Goal: Transaction & Acquisition: Purchase product/service

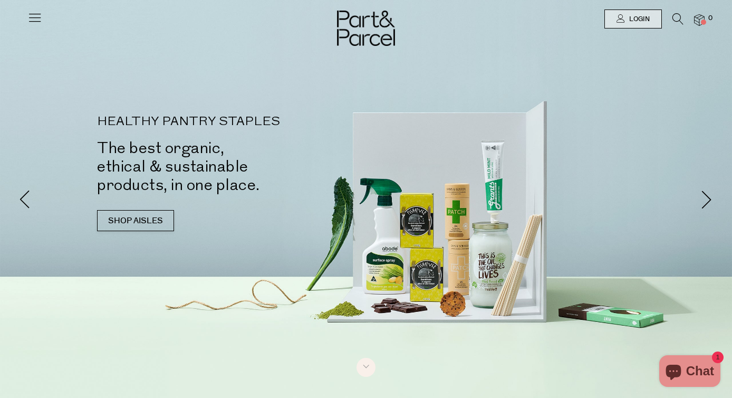
click at [33, 17] on icon at bounding box center [34, 17] width 15 height 15
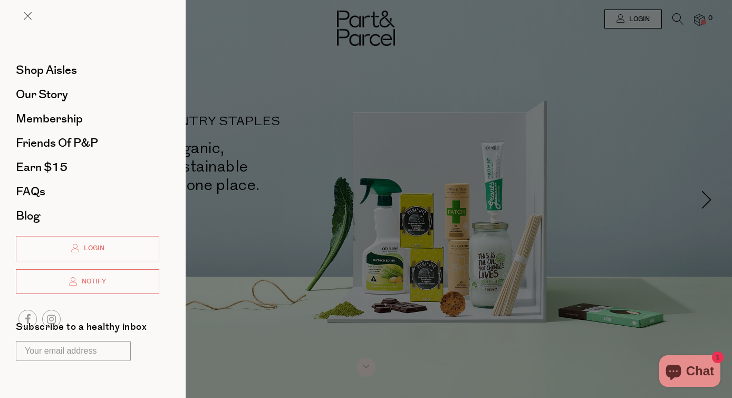
click at [460, 177] on div at bounding box center [366, 199] width 732 height 398
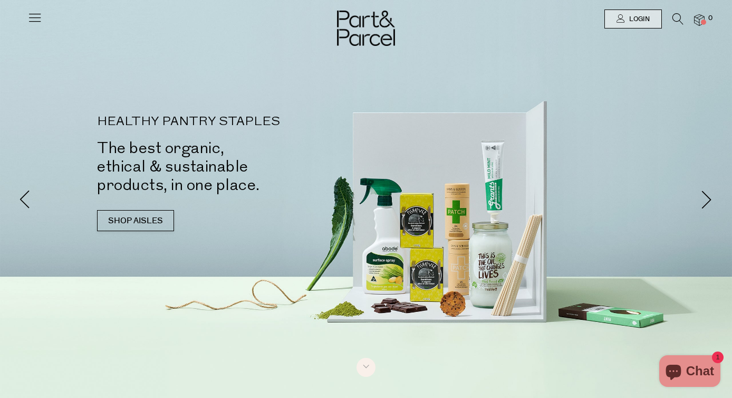
click at [674, 21] on icon at bounding box center [677, 19] width 11 height 12
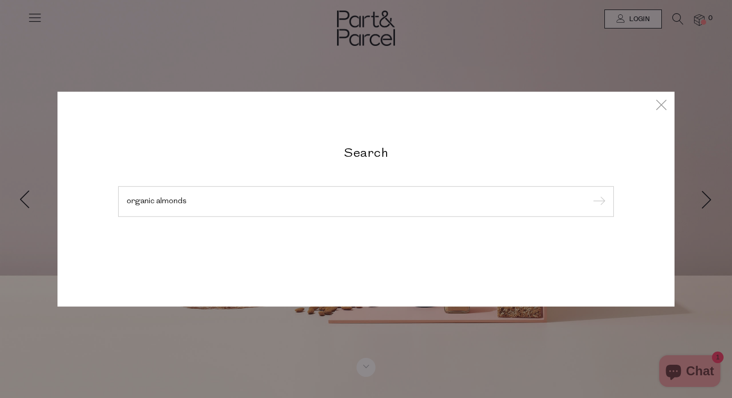
type input "organic almonds"
click at [598, 202] on input "submit" at bounding box center [598, 202] width 16 height 16
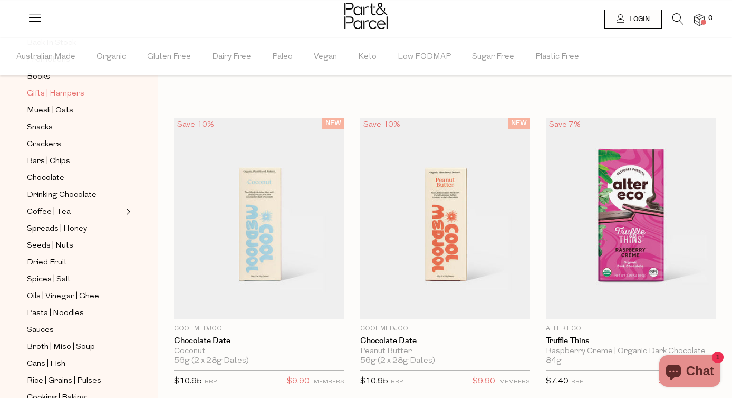
scroll to position [117, 0]
click at [58, 245] on span "Seeds | Nuts" at bounding box center [50, 244] width 46 height 13
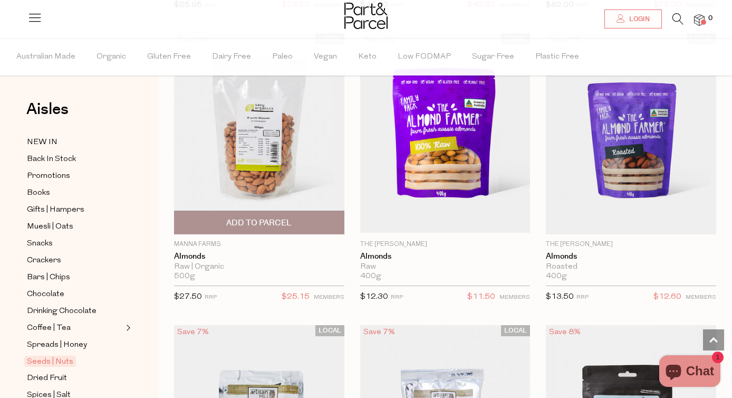
scroll to position [1855, 0]
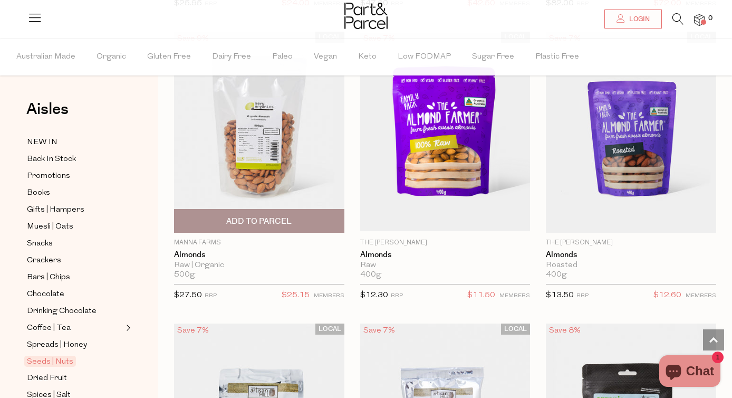
click at [218, 151] on img at bounding box center [259, 132] width 170 height 201
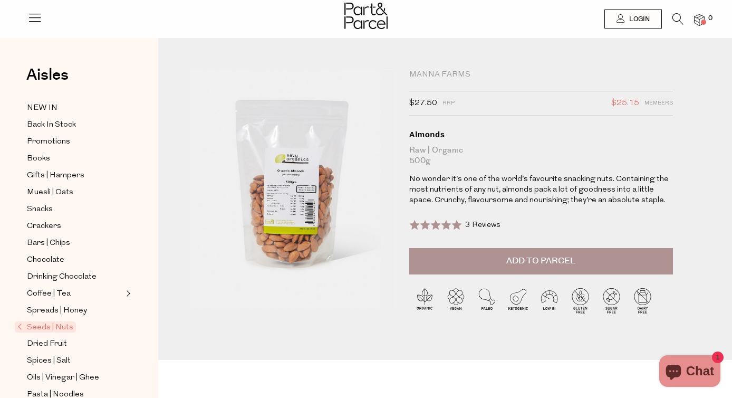
click at [482, 227] on span "3 Reviews" at bounding box center [482, 225] width 35 height 8
click at [450, 72] on div "Manna Farms" at bounding box center [541, 75] width 264 height 11
click at [431, 78] on div "Manna Farms" at bounding box center [541, 75] width 264 height 11
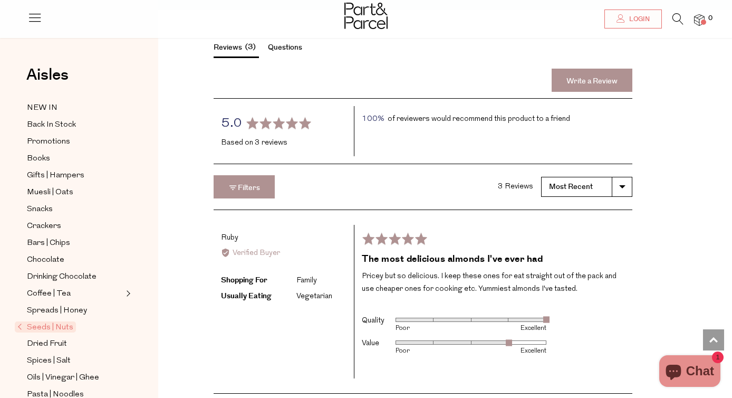
scroll to position [1356, 0]
